Goal: Task Accomplishment & Management: Use online tool/utility

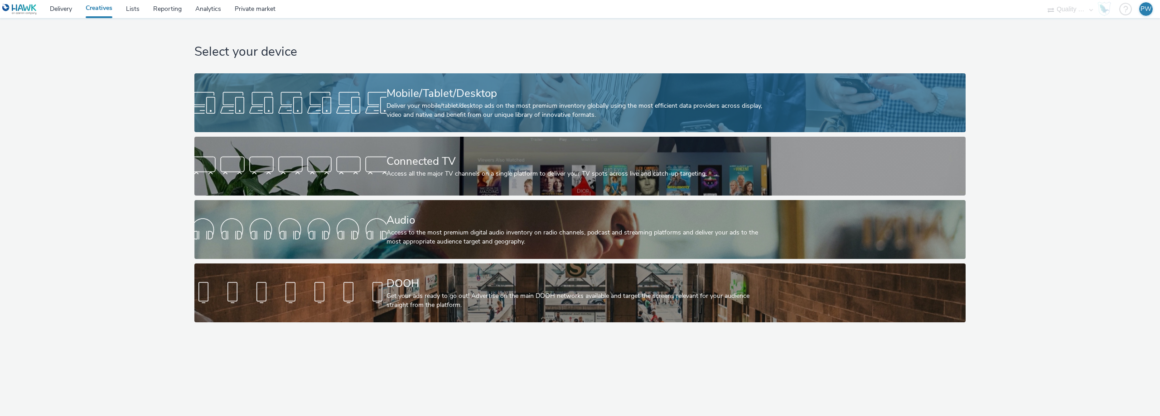
click at [377, 81] on link "Mobile/Tablet/Desktop Deliver your mobile/tablet/desktop ads on the most premiu…" at bounding box center [579, 102] width 771 height 59
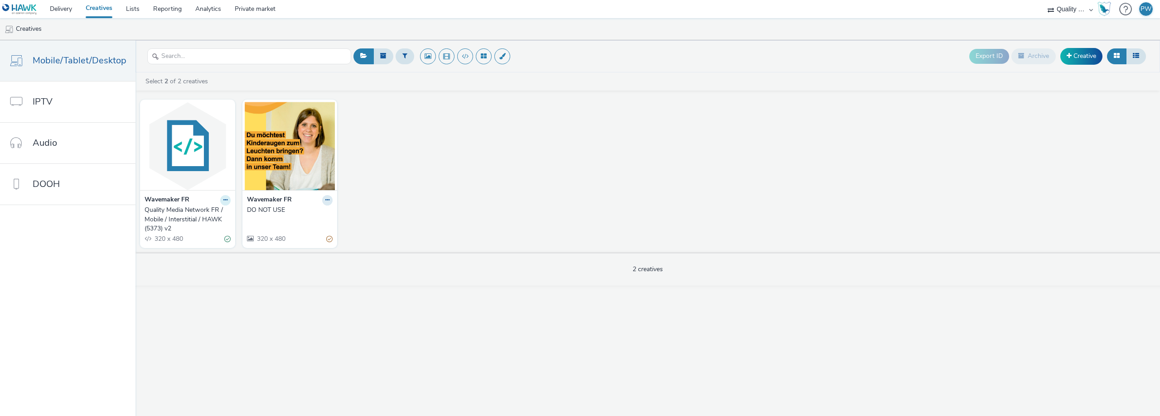
click at [220, 201] on button at bounding box center [225, 200] width 10 height 10
click at [188, 231] on link "Duplicate" at bounding box center [197, 234] width 68 height 18
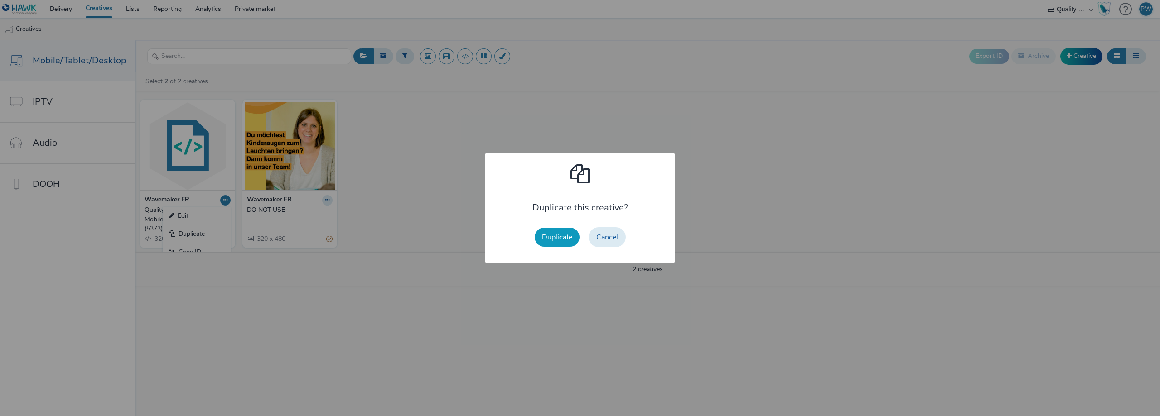
click at [567, 237] on button "Duplicate" at bounding box center [557, 237] width 45 height 19
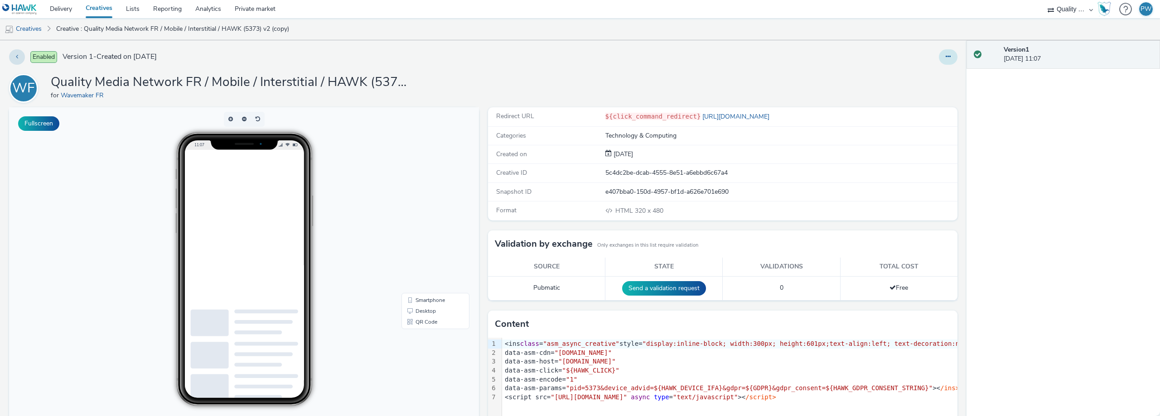
click at [940, 63] on button at bounding box center [948, 56] width 19 height 15
click at [923, 76] on link "Edit" at bounding box center [923, 75] width 68 height 18
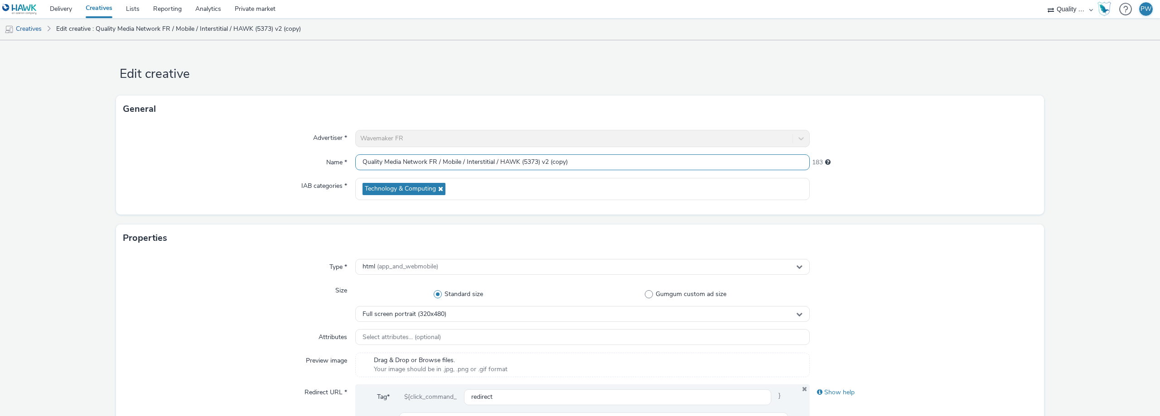
click at [528, 161] on input "Quality Media Network FR / Mobile / Interstitial / HAWK (5373) v2 (copy)" at bounding box center [582, 162] width 454 height 16
paste input "409"
drag, startPoint x: 578, startPoint y: 162, endPoint x: 537, endPoint y: 182, distance: 45.0
click at [537, 182] on div "Advertiser * Wavemaker FR Name * Quality Media Network FR / Mobile / Interstiti…" at bounding box center [580, 169] width 928 height 92
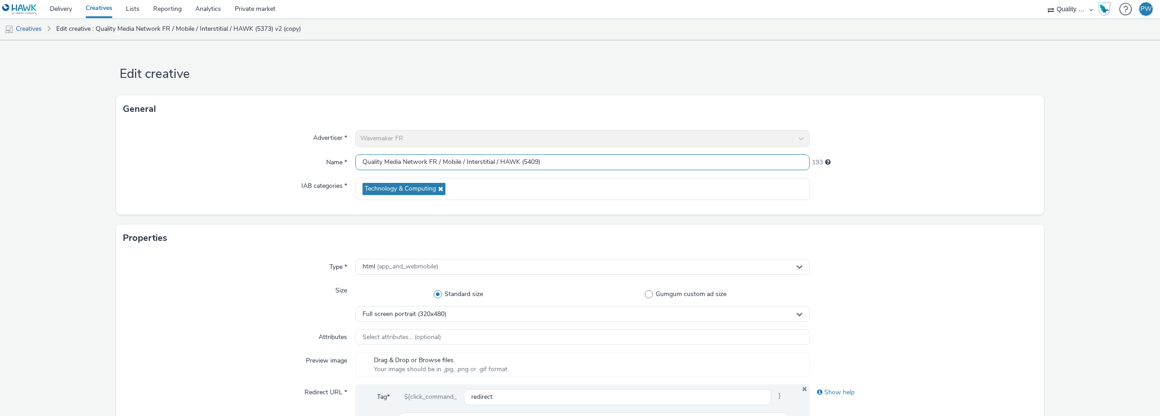
click at [529, 161] on input "Quality Media Network FR / Mobile / Interstitial / HAWK (5409)" at bounding box center [582, 162] width 454 height 16
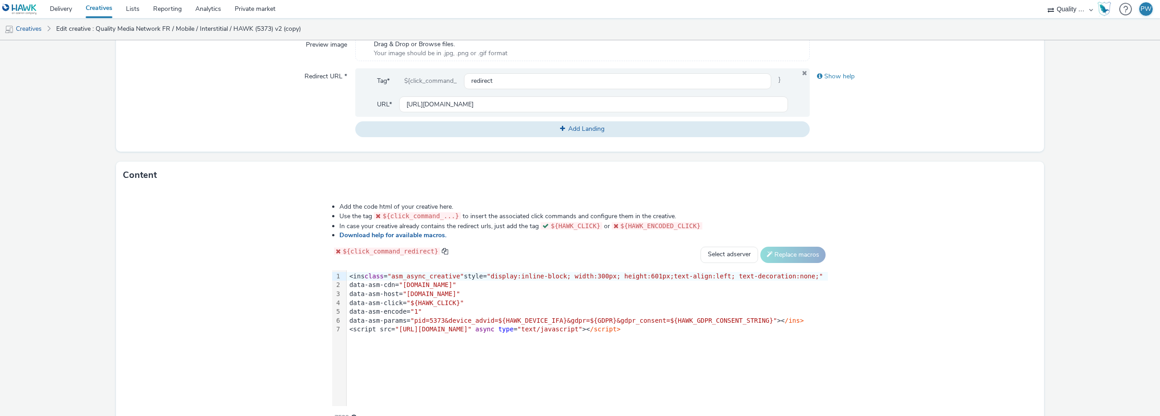
scroll to position [317, 0]
type input "Quality Media Network FR / Mobile / Interstitial / HAWK (5409)"
click at [450, 323] on span ""pid=5373&device_advid=${HAWK_DEVICE_IFA}&gdpr=${GDPR}&gdpr_consent=${HAWK_GDPR…" at bounding box center [593, 319] width 366 height 7
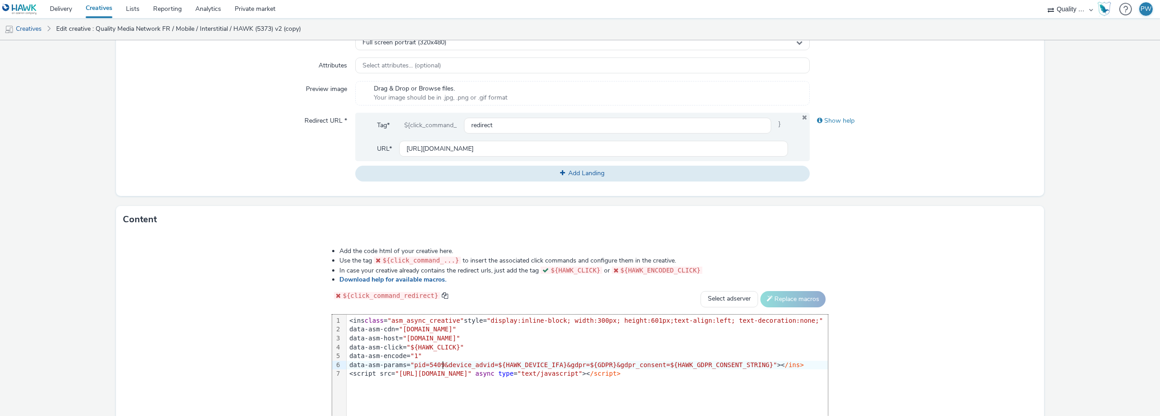
scroll to position [366, 0]
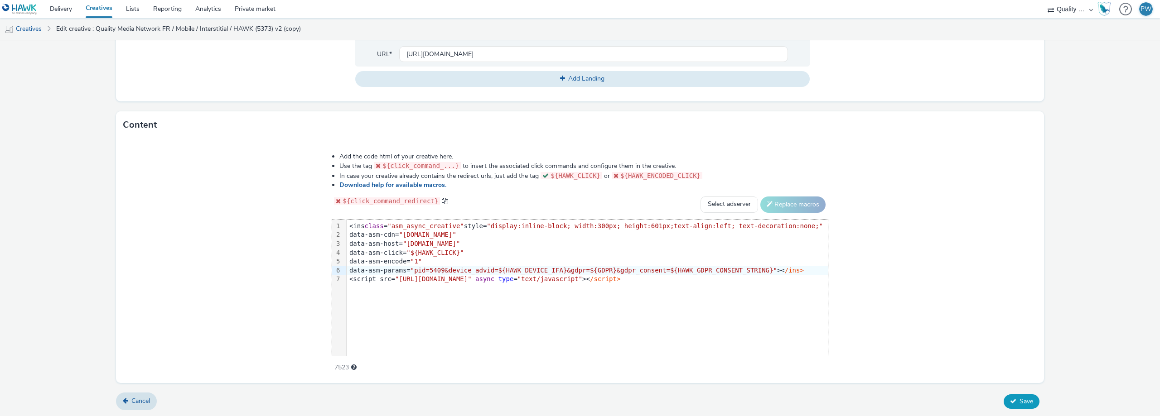
click at [1020, 397] on span "Save" at bounding box center [1026, 401] width 14 height 9
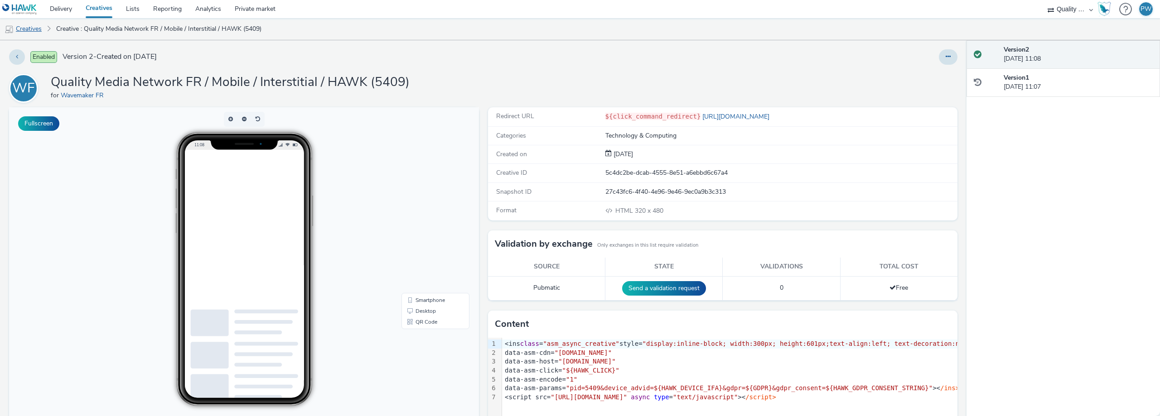
click at [37, 31] on link "Creatives" at bounding box center [23, 29] width 46 height 22
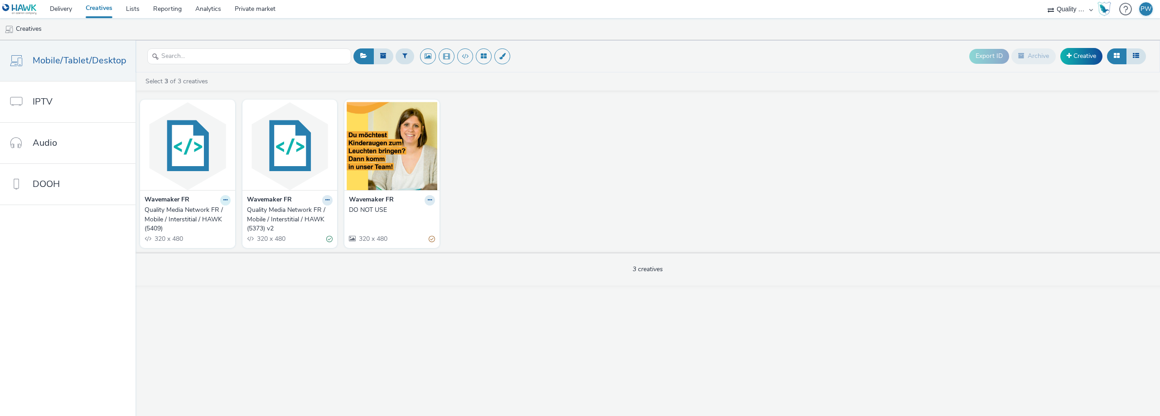
click at [220, 201] on button at bounding box center [225, 200] width 10 height 10
click at [193, 231] on link "Duplicate" at bounding box center [197, 234] width 68 height 18
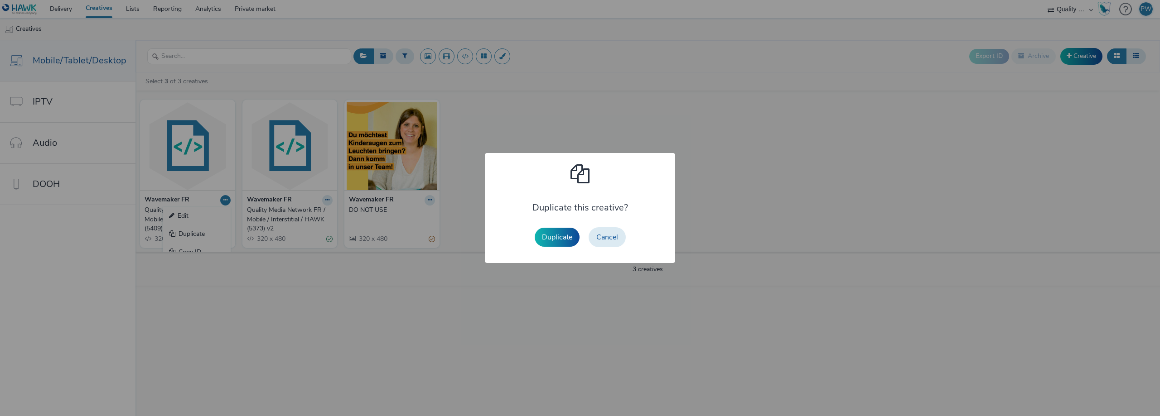
drag, startPoint x: 547, startPoint y: 230, endPoint x: 560, endPoint y: 236, distance: 14.4
click at [550, 231] on button "Duplicate" at bounding box center [557, 237] width 45 height 19
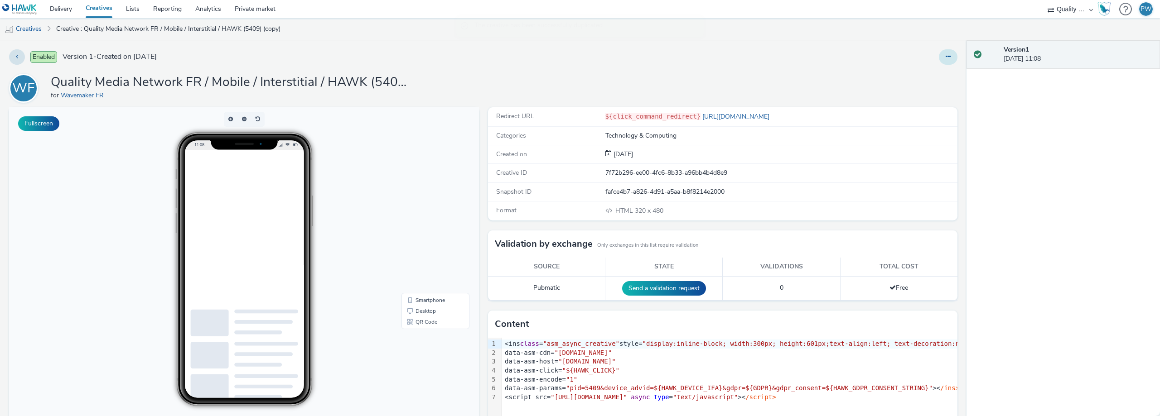
click at [939, 53] on button at bounding box center [948, 56] width 19 height 15
click at [907, 77] on link "Edit" at bounding box center [923, 75] width 68 height 18
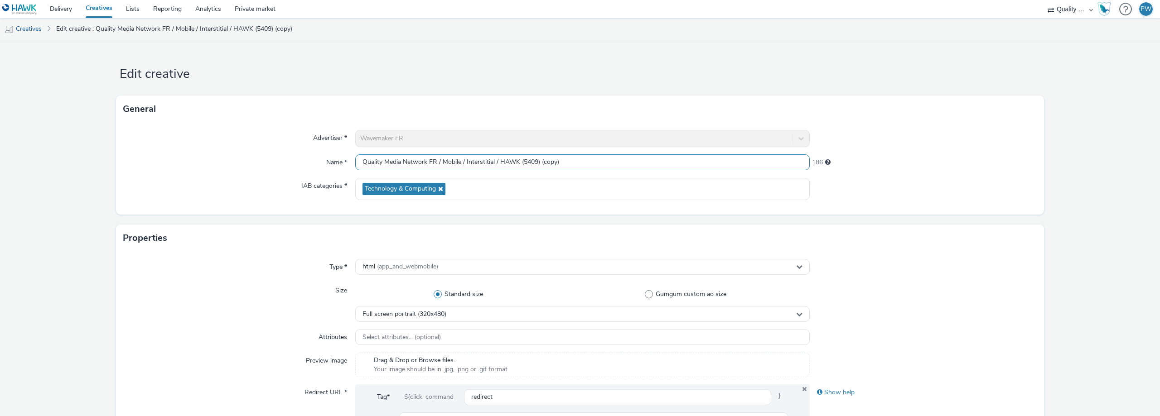
click at [477, 159] on input "Quality Media Network FR / Mobile / Interstitial / HAWK (5409) (copy)" at bounding box center [582, 162] width 454 height 16
click at [514, 158] on input "Quality Media Network FR / Mobile / HPA / HAWK (5409) (copy)" at bounding box center [582, 162] width 454 height 16
click at [515, 158] on input "Quality Media Network FR / Mobile / HPA / HAWK (5409) (copy)" at bounding box center [582, 162] width 454 height 16
paste input "8"
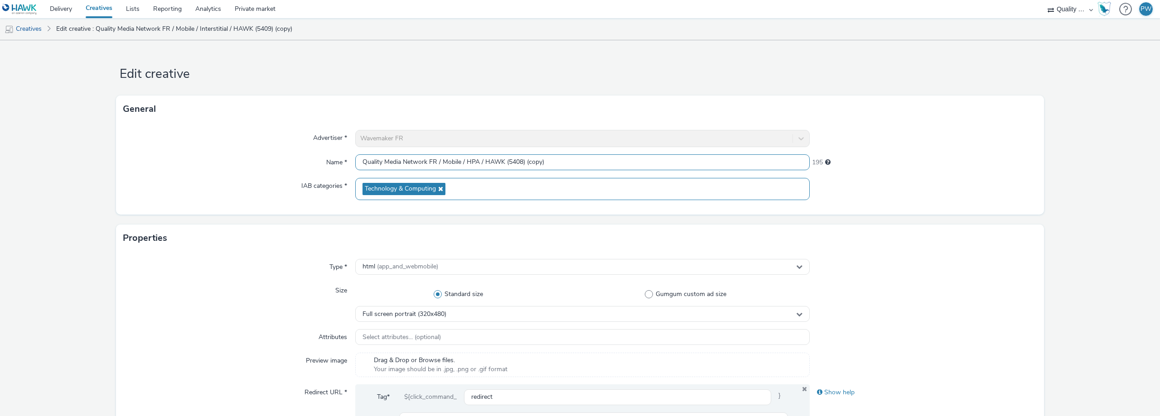
drag, startPoint x: 565, startPoint y: 165, endPoint x: 521, endPoint y: 187, distance: 49.0
click at [521, 187] on div "Advertiser * Wavemaker FR Name * Quality Media Network FR / Mobile / HPA / HAWK…" at bounding box center [580, 169] width 928 height 92
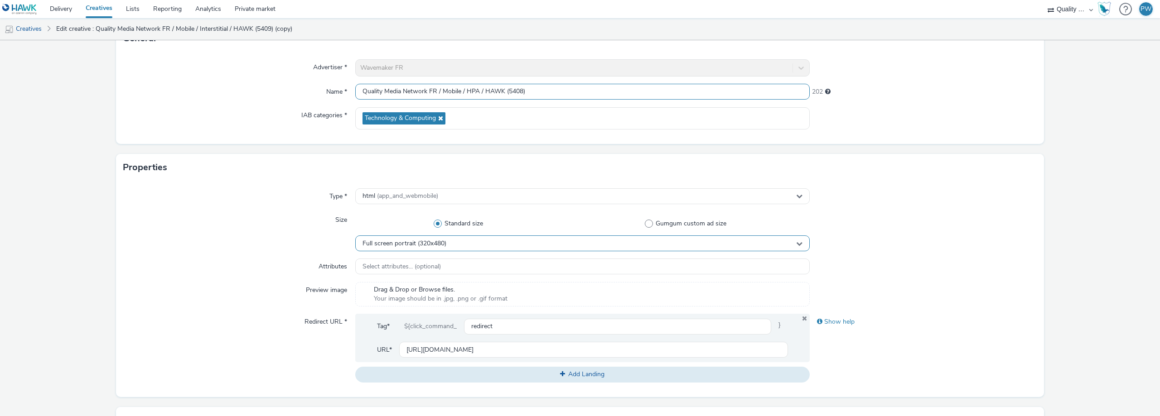
scroll to position [136, 0]
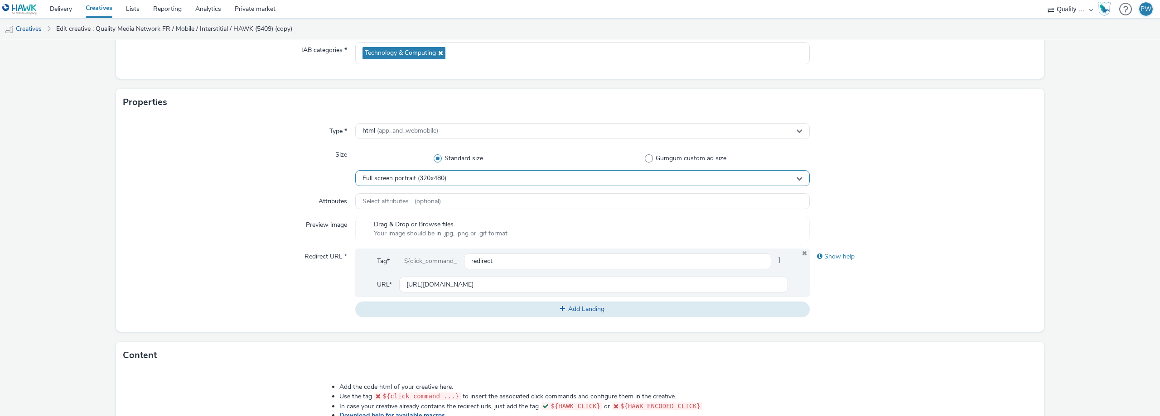
type input "Quality Media Network FR / Mobile / HPA / HAWK (5408)"
click at [441, 180] on span "Full screen portrait (320x480)" at bounding box center [404, 179] width 84 height 8
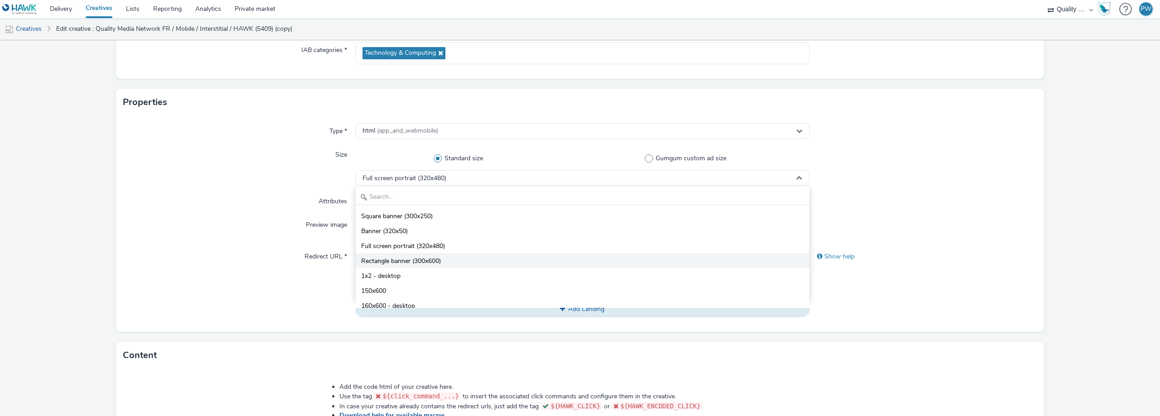
click at [439, 257] on span "Rectangle banner (300x600)" at bounding box center [401, 261] width 80 height 9
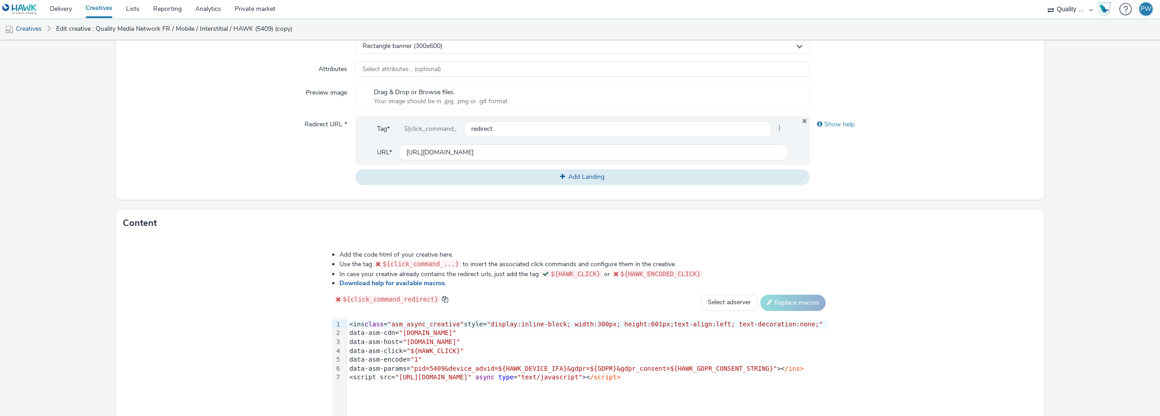
scroll to position [362, 0]
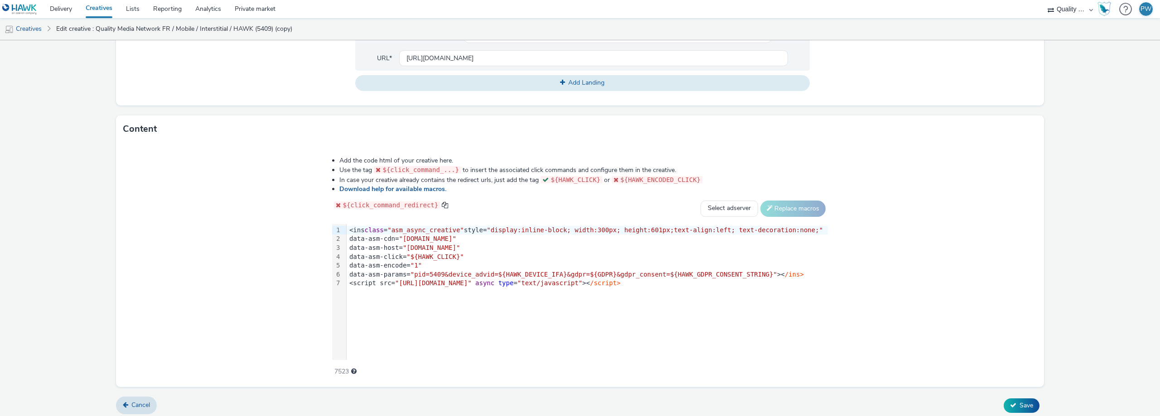
click at [451, 274] on span ""pid=5409&device_advid=${HAWK_DEVICE_IFA}&gdpr=${GDPR}&gdpr_consent=${HAWK_GDPR…" at bounding box center [593, 274] width 366 height 7
click at [655, 228] on span ""display:inline-block; width:300px; height:601px;text-align:left; text-decorati…" at bounding box center [655, 229] width 336 height 7
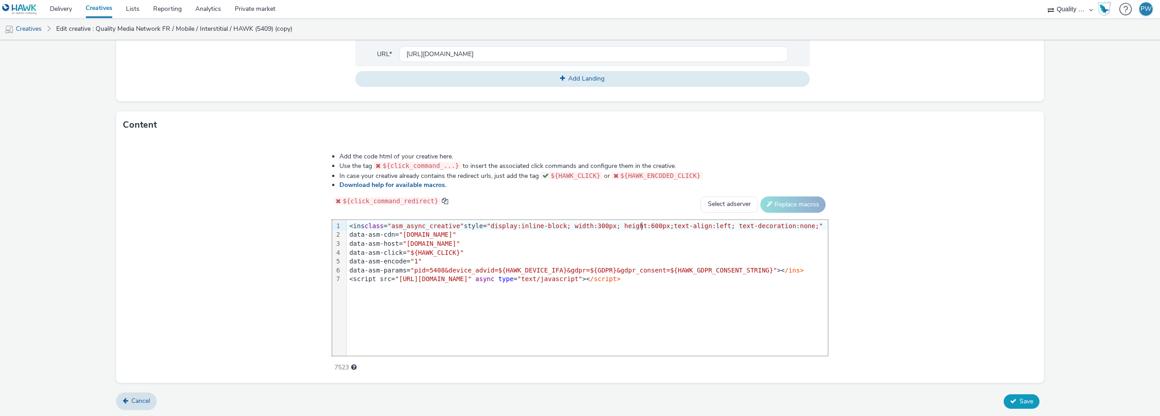
click at [1019, 399] on span "Save" at bounding box center [1026, 401] width 14 height 9
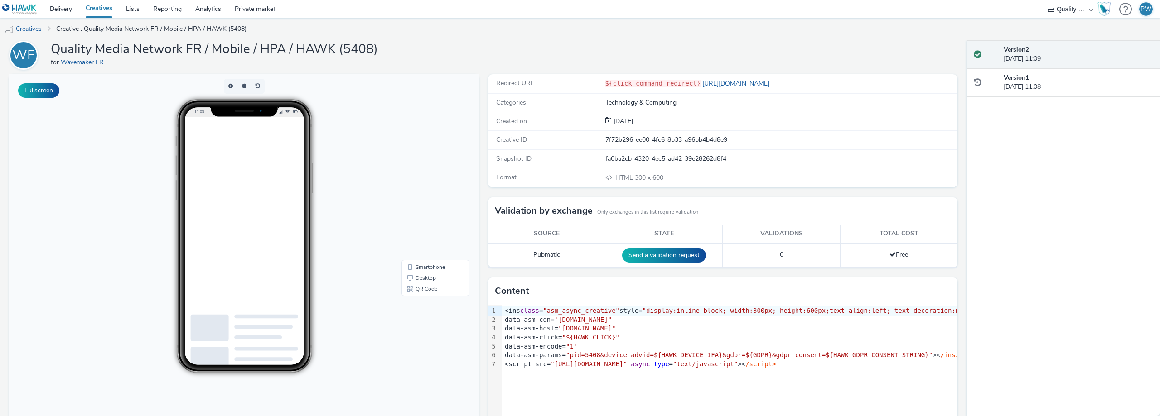
scroll to position [72, 0]
